Goal: Task Accomplishment & Management: Use online tool/utility

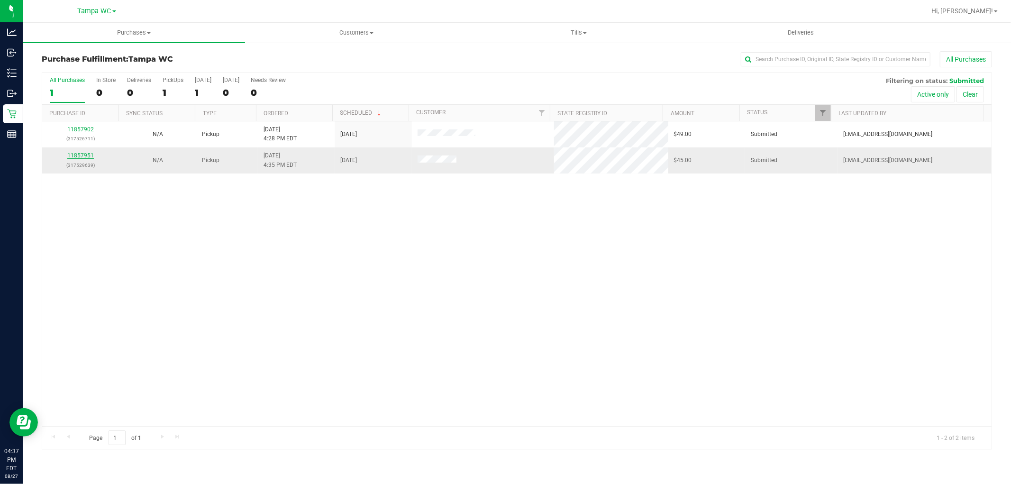
click at [88, 154] on link "11857951" at bounding box center [80, 155] width 27 height 7
click at [81, 155] on link "11857951" at bounding box center [80, 155] width 27 height 7
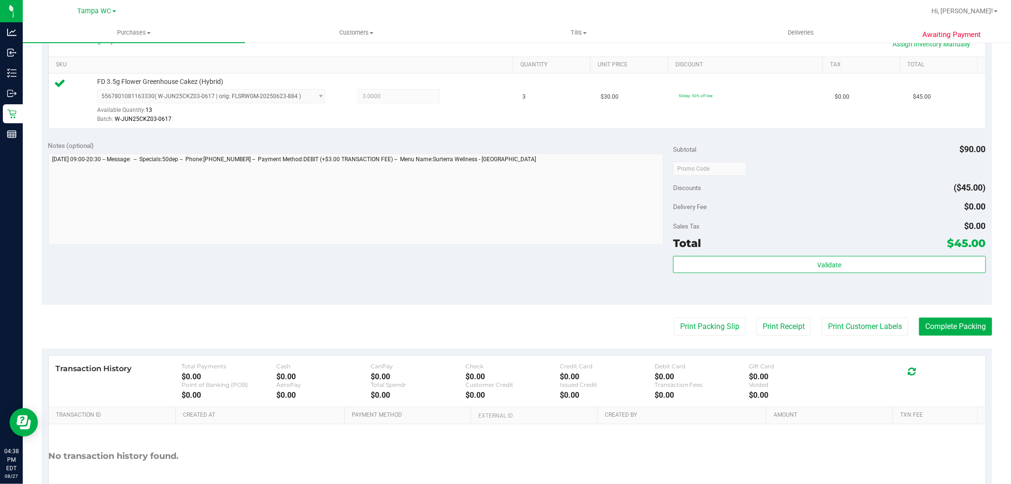
scroll to position [292, 0]
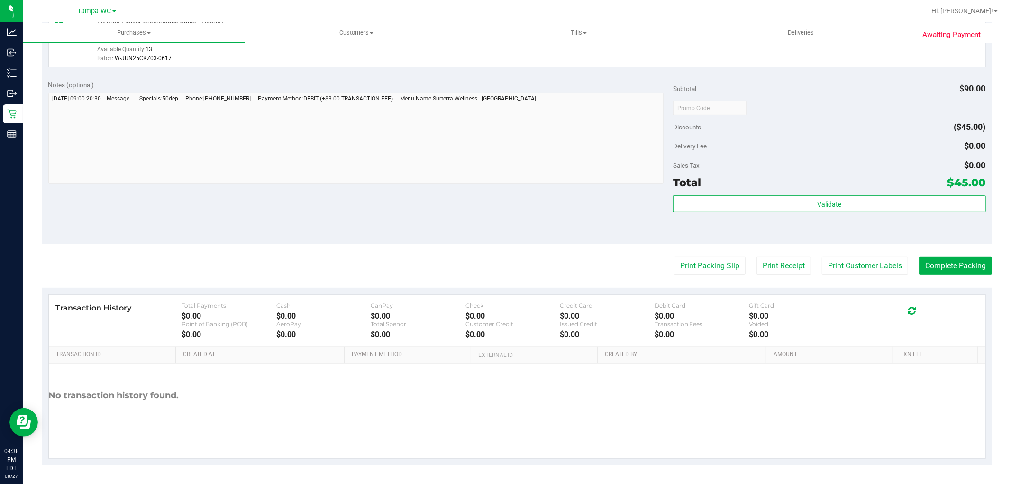
click at [735, 261] on div "Print Packing Slip Print Receipt Print Customer Labels Complete Packing" at bounding box center [517, 266] width 950 height 18
click at [707, 275] on purchase-details "Back Edit Purchase Cancel Purchase View Profile # 11857951 BioTrack ID: - Submi…" at bounding box center [517, 112] width 950 height 705
click at [712, 268] on button "Print Packing Slip" at bounding box center [710, 266] width 72 height 18
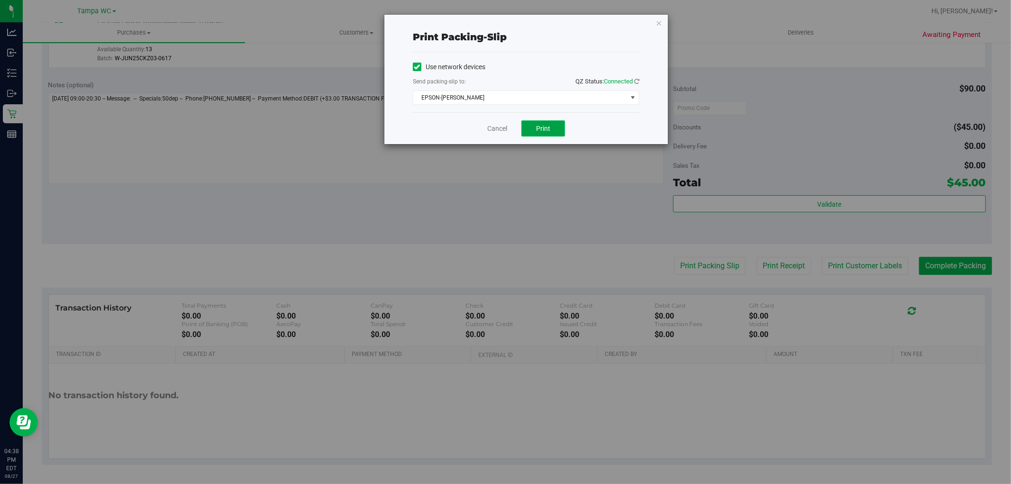
click at [552, 129] on button "Print" at bounding box center [543, 128] width 44 height 16
click at [497, 125] on link "Cancel" at bounding box center [497, 129] width 20 height 10
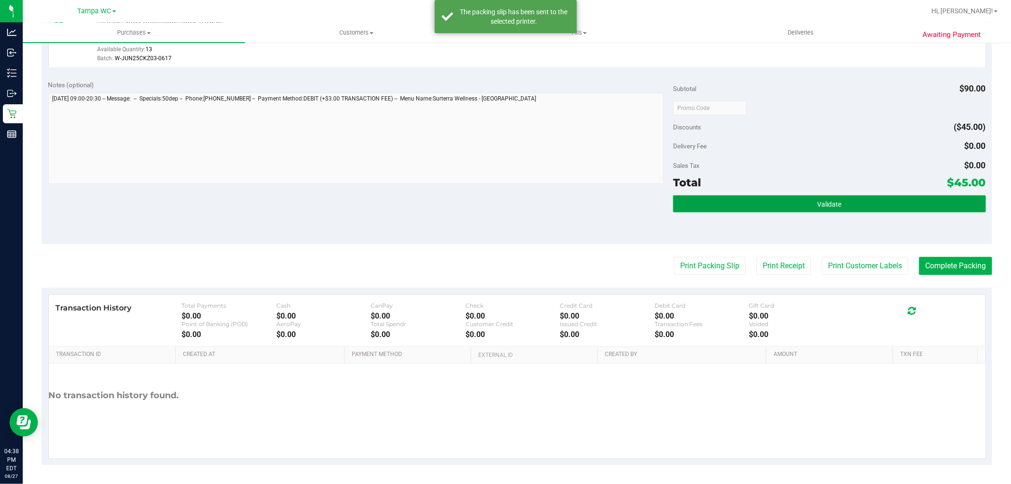
click at [740, 204] on button "Validate" at bounding box center [829, 203] width 312 height 17
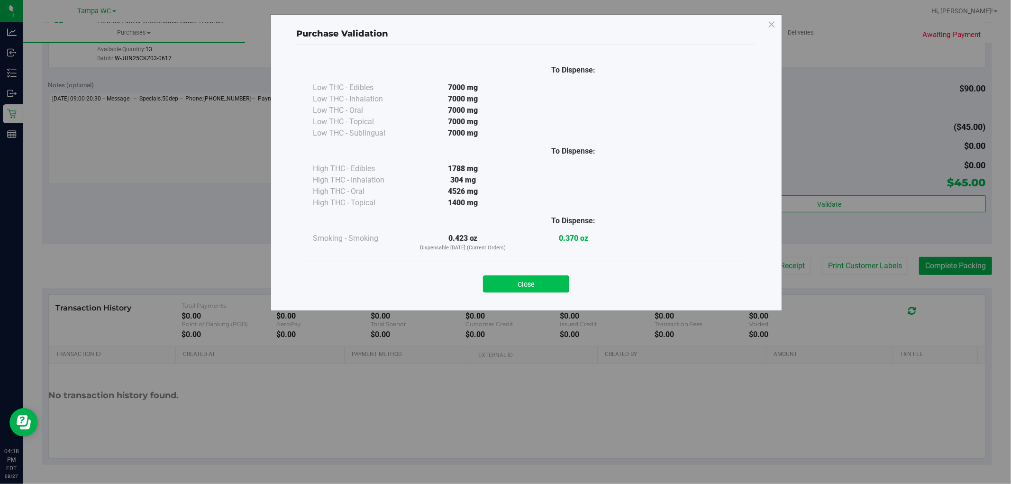
click at [541, 282] on button "Close" at bounding box center [526, 283] width 86 height 17
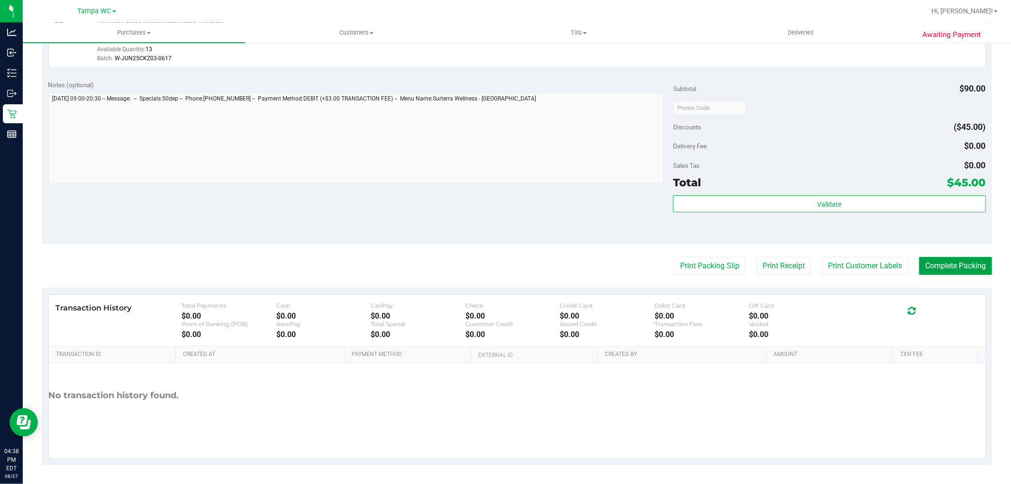
click at [944, 266] on button "Complete Packing" at bounding box center [955, 266] width 73 height 18
